Goal: Task Accomplishment & Management: Manage account settings

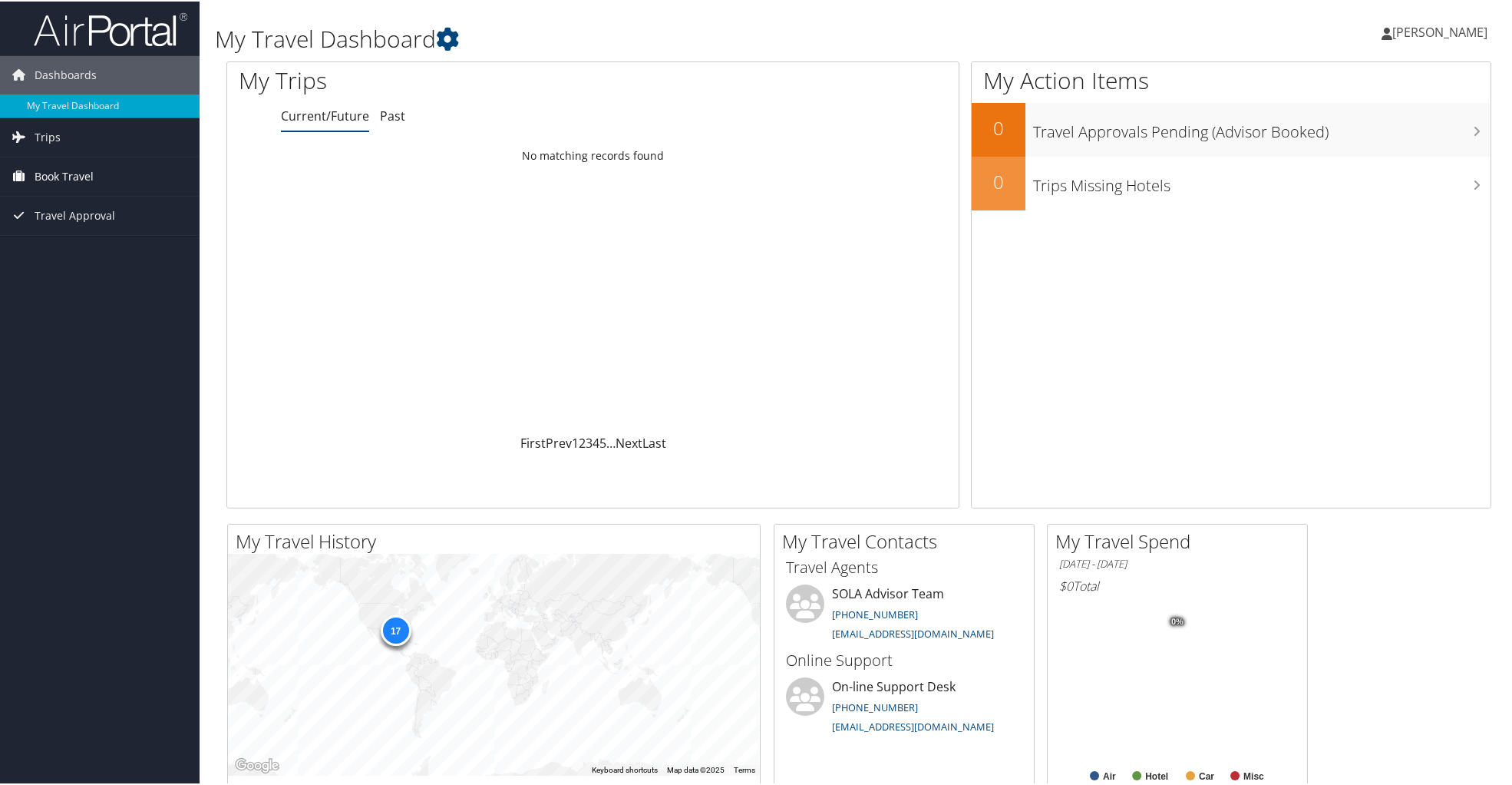
click at [44, 164] on span "Book Travel" at bounding box center [64, 175] width 59 height 38
click at [54, 229] on link "Book/Manage Online Trips" at bounding box center [100, 228] width 200 height 23
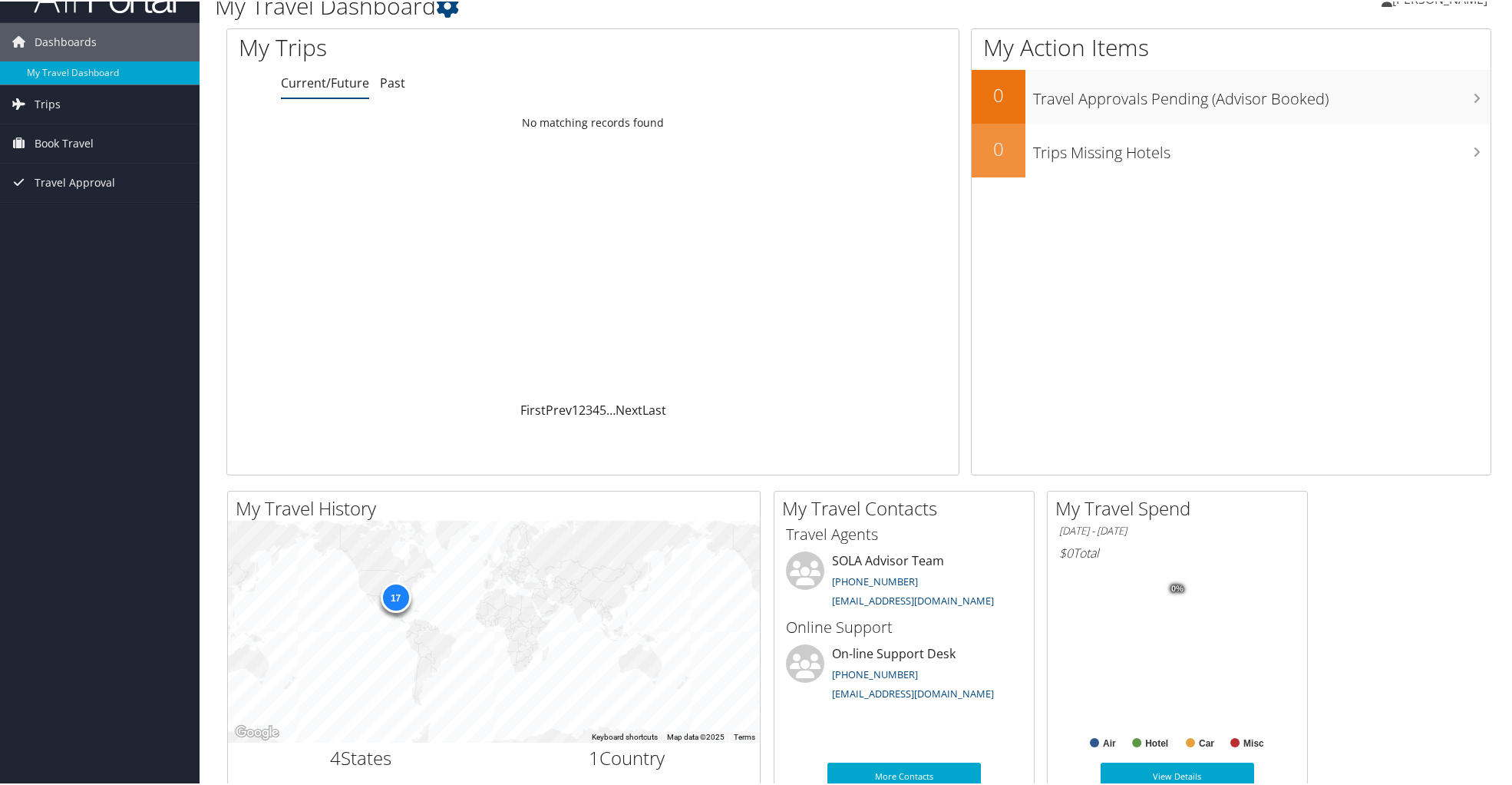
scroll to position [35, 0]
click at [40, 112] on span "Trips" at bounding box center [48, 101] width 26 height 38
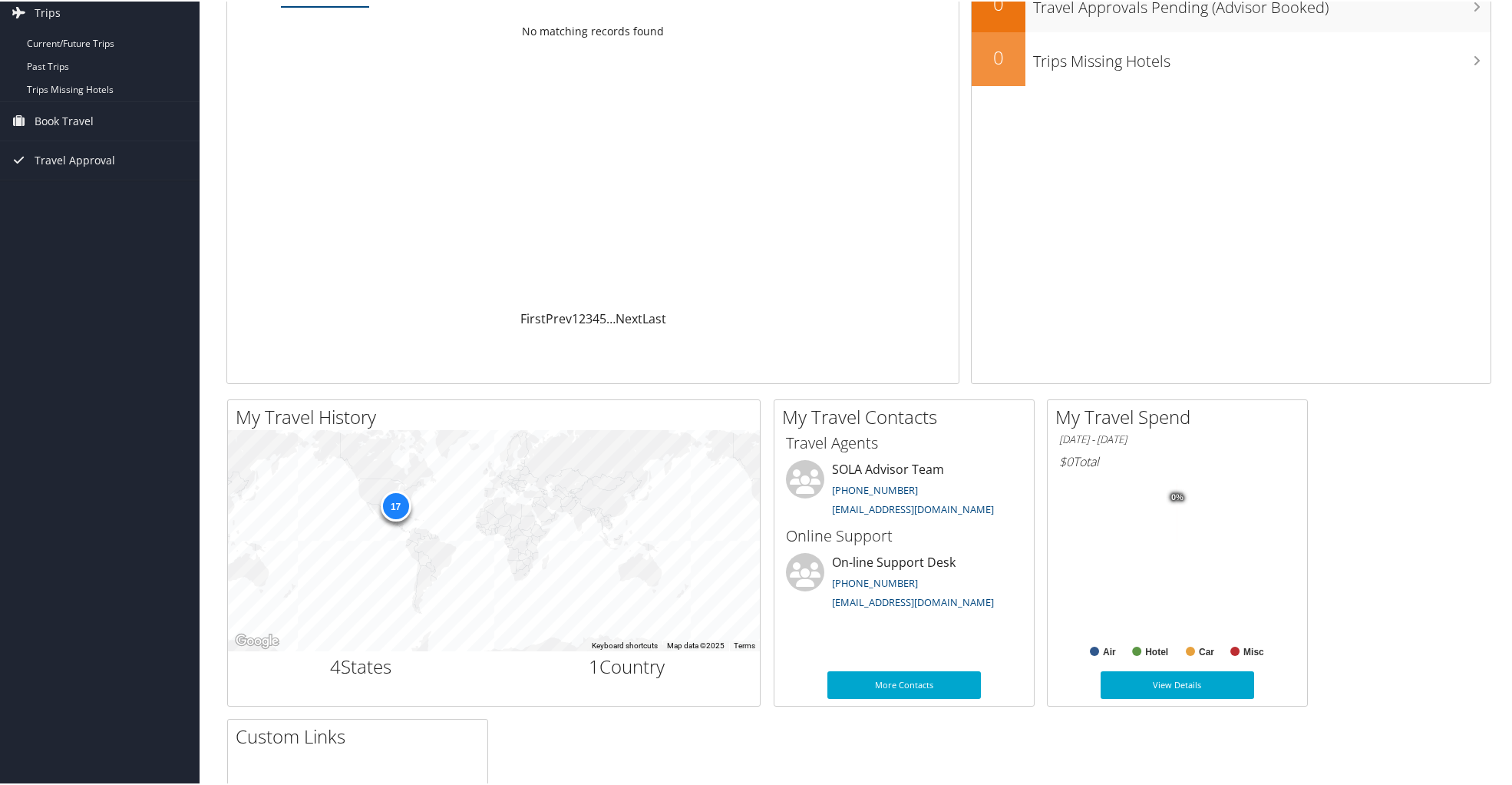
scroll to position [0, 0]
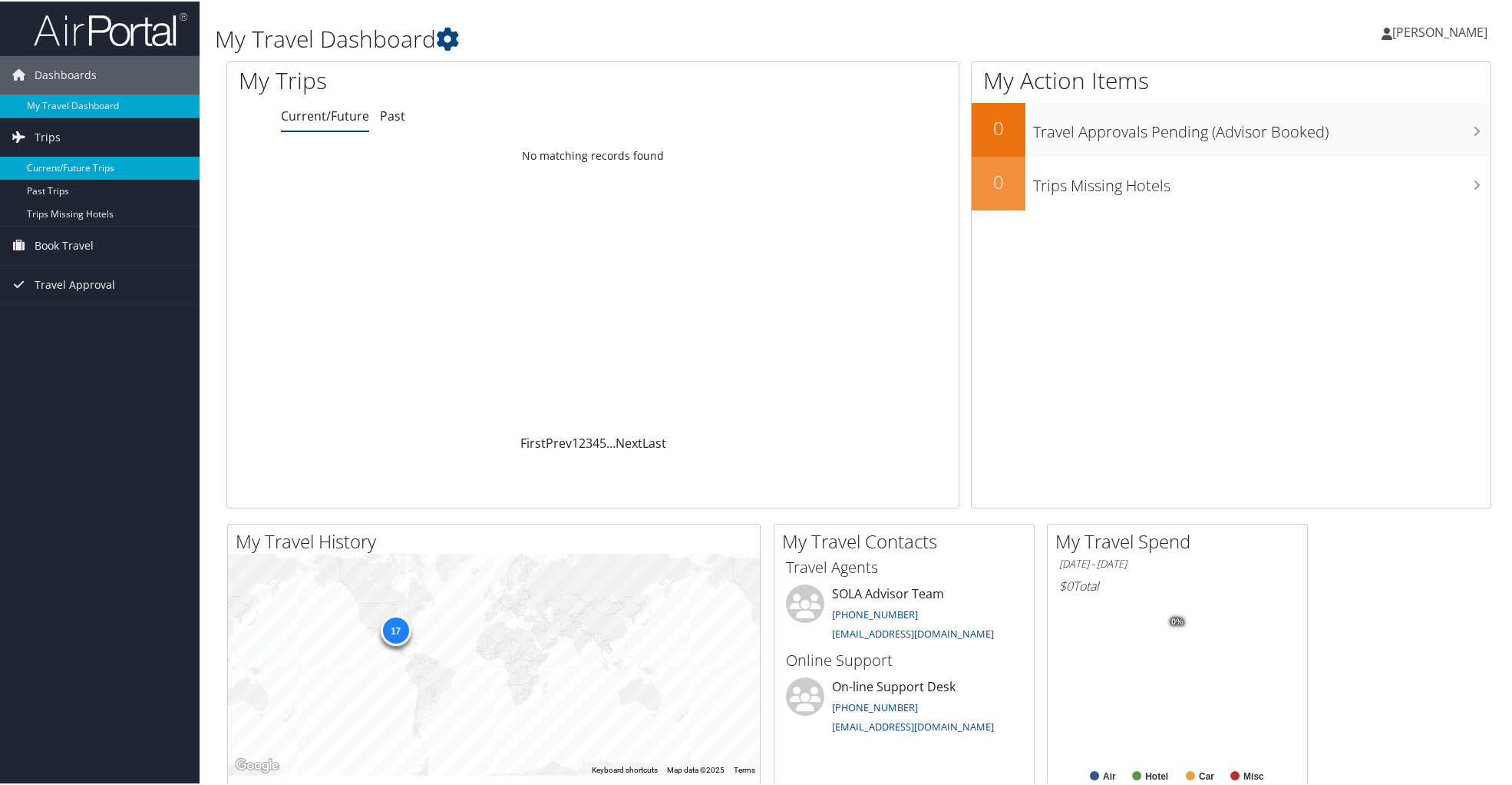
click at [37, 172] on link "Current/Future Trips" at bounding box center [100, 167] width 200 height 23
